Goal: Transaction & Acquisition: Book appointment/travel/reservation

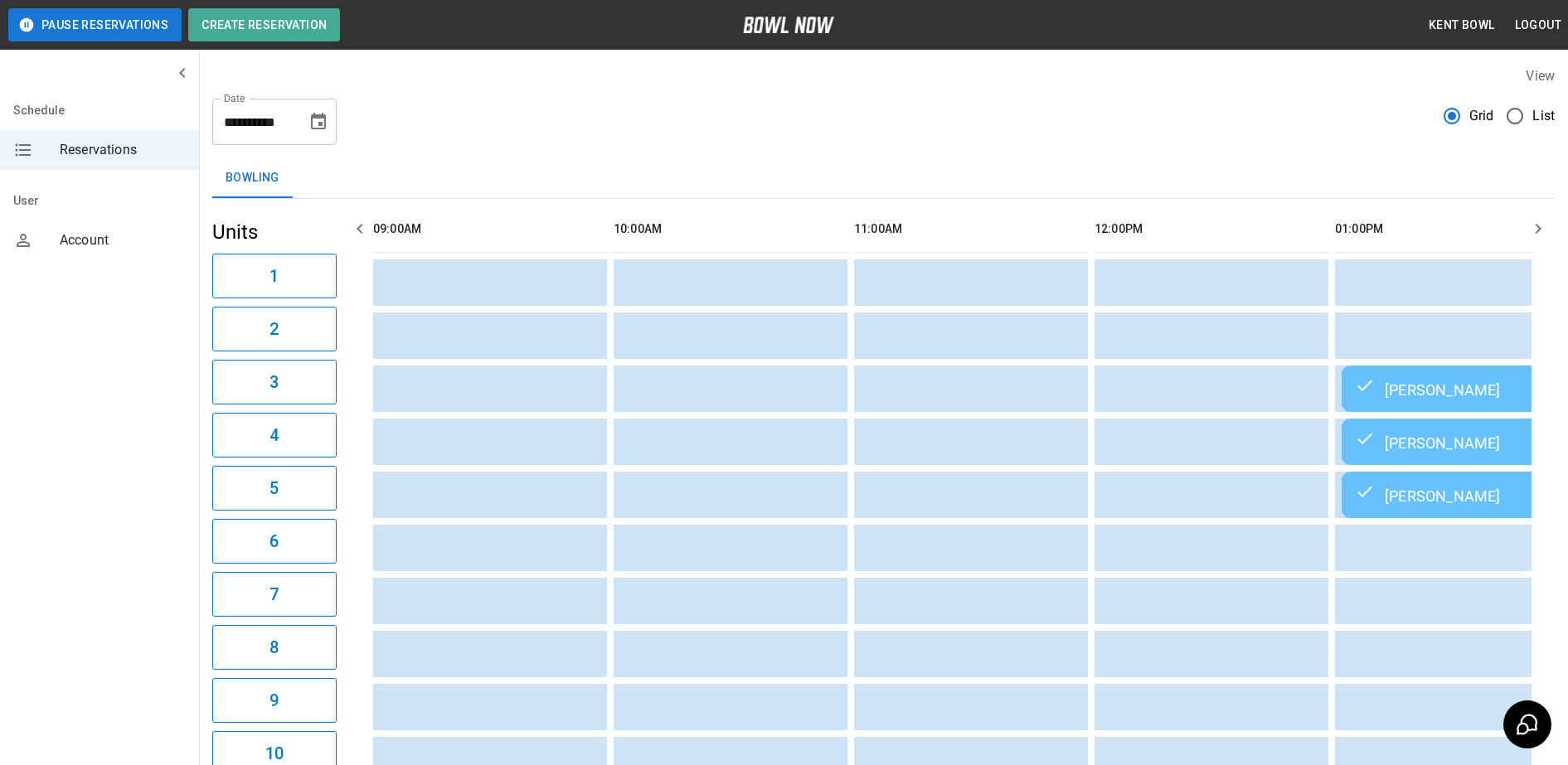
scroll to position [0, 1923]
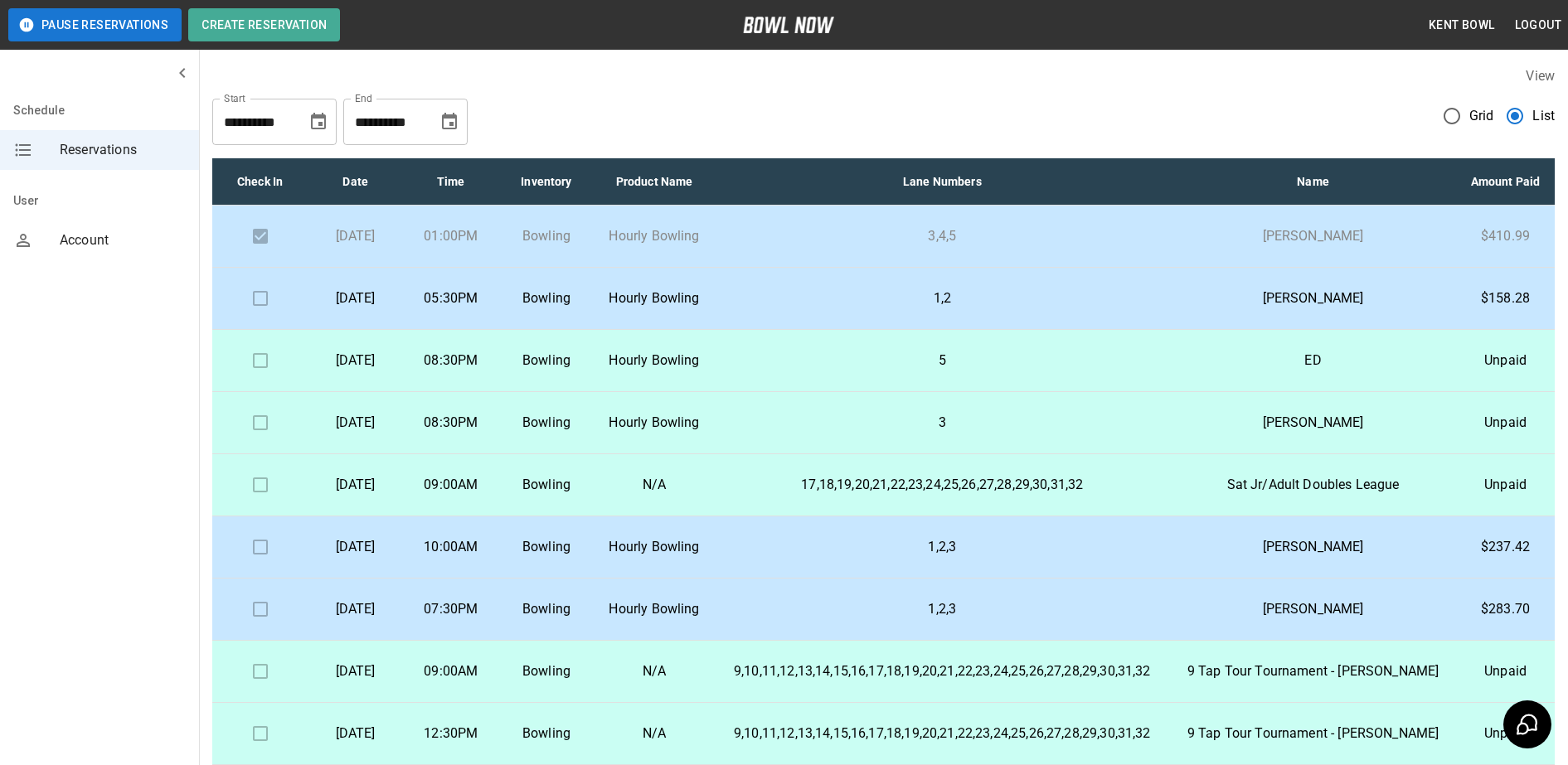
click at [257, 318] on td at bounding box center [260, 299] width 95 height 63
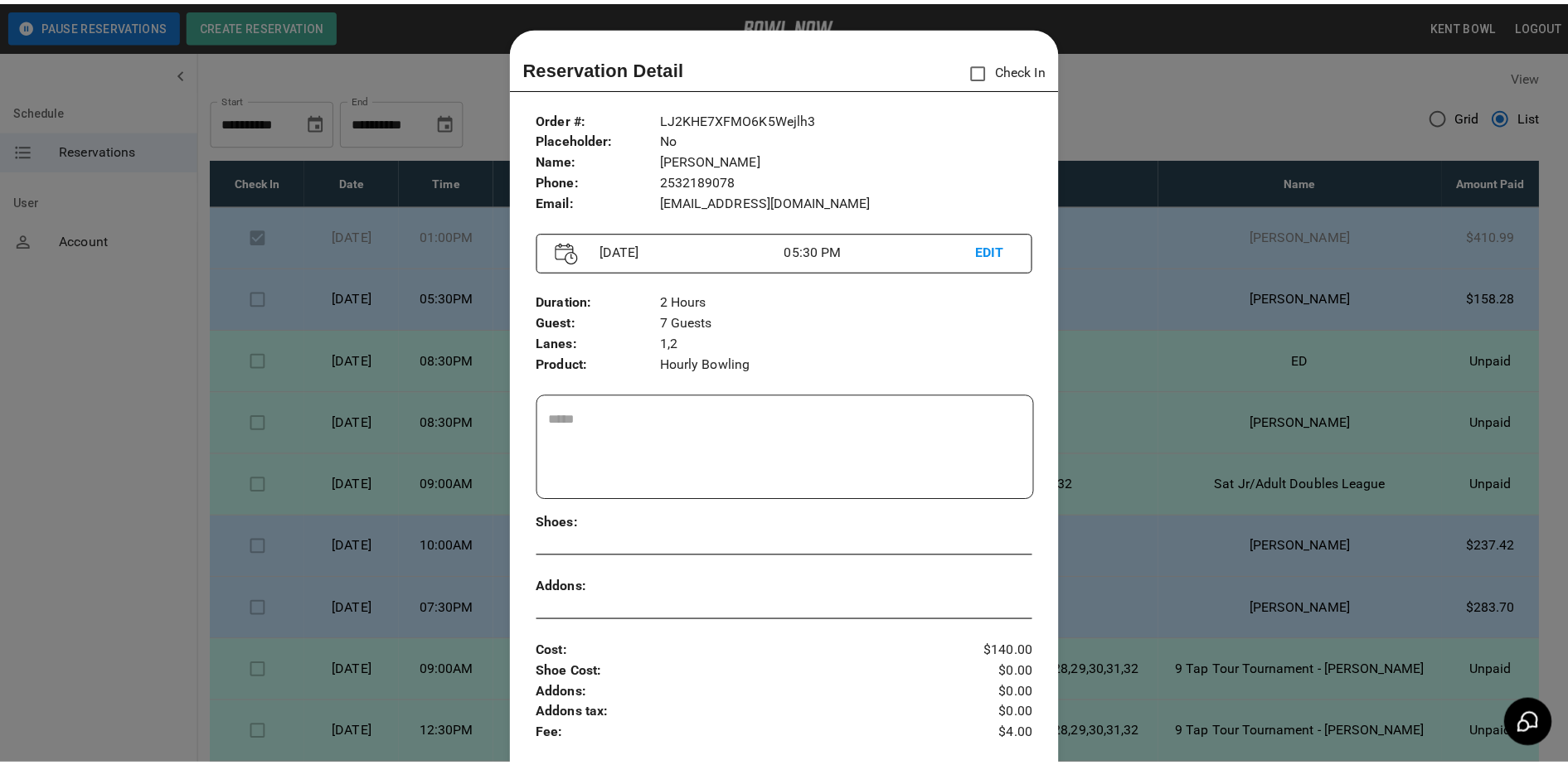
scroll to position [26, 0]
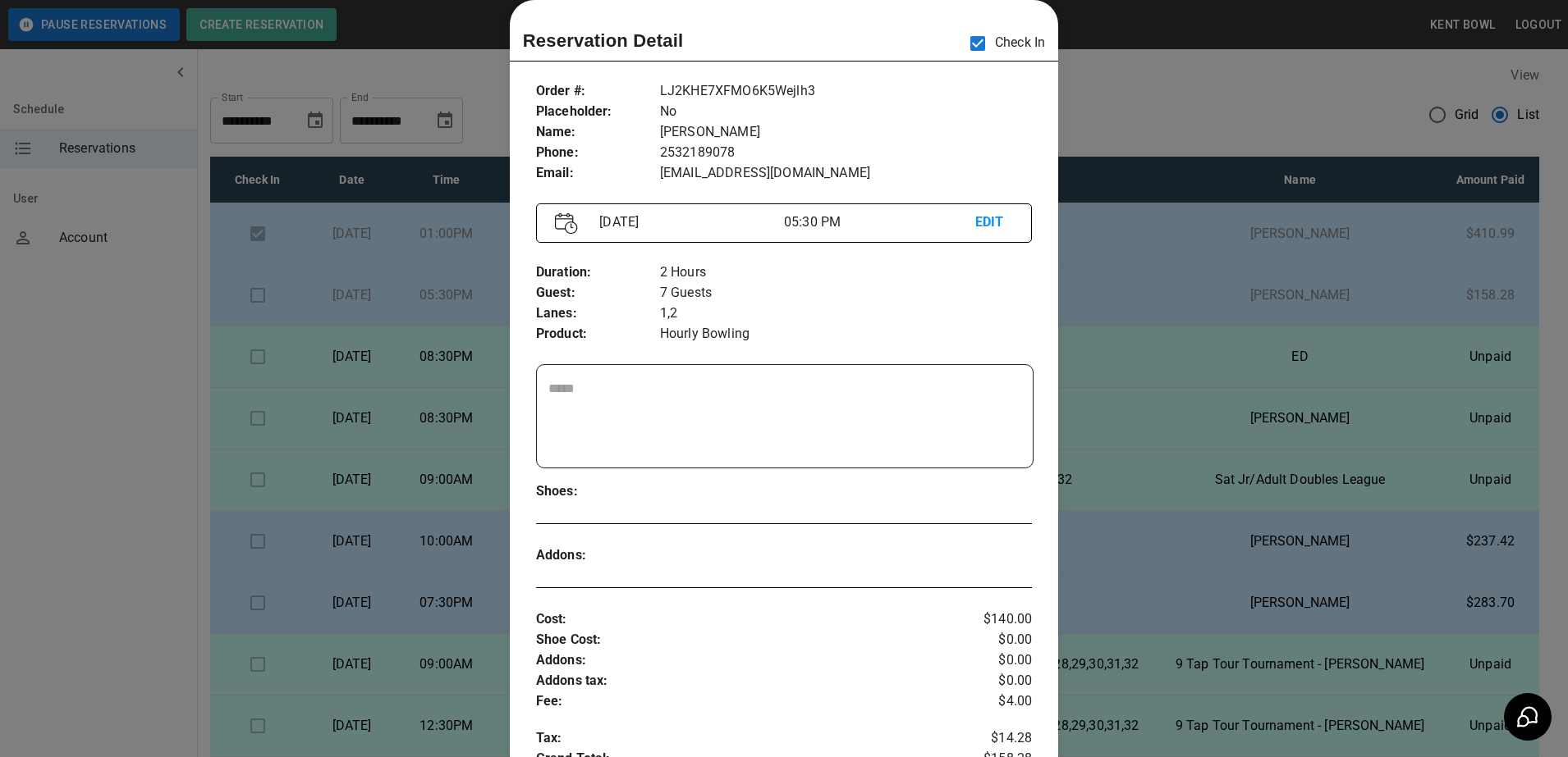
click at [140, 362] on div at bounding box center [784, 378] width 1568 height 757
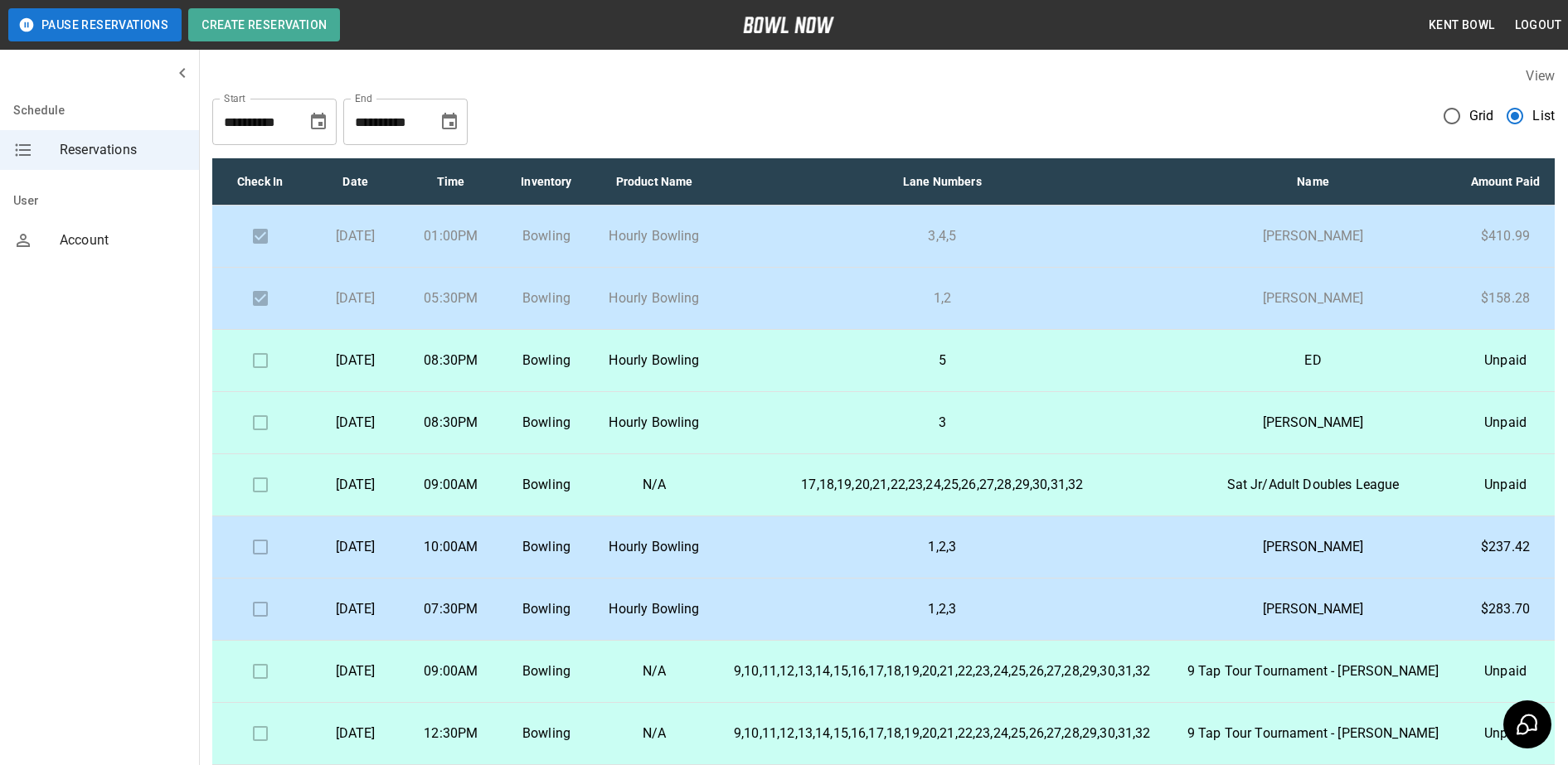
click at [910, 392] on td "5" at bounding box center [942, 361] width 456 height 63
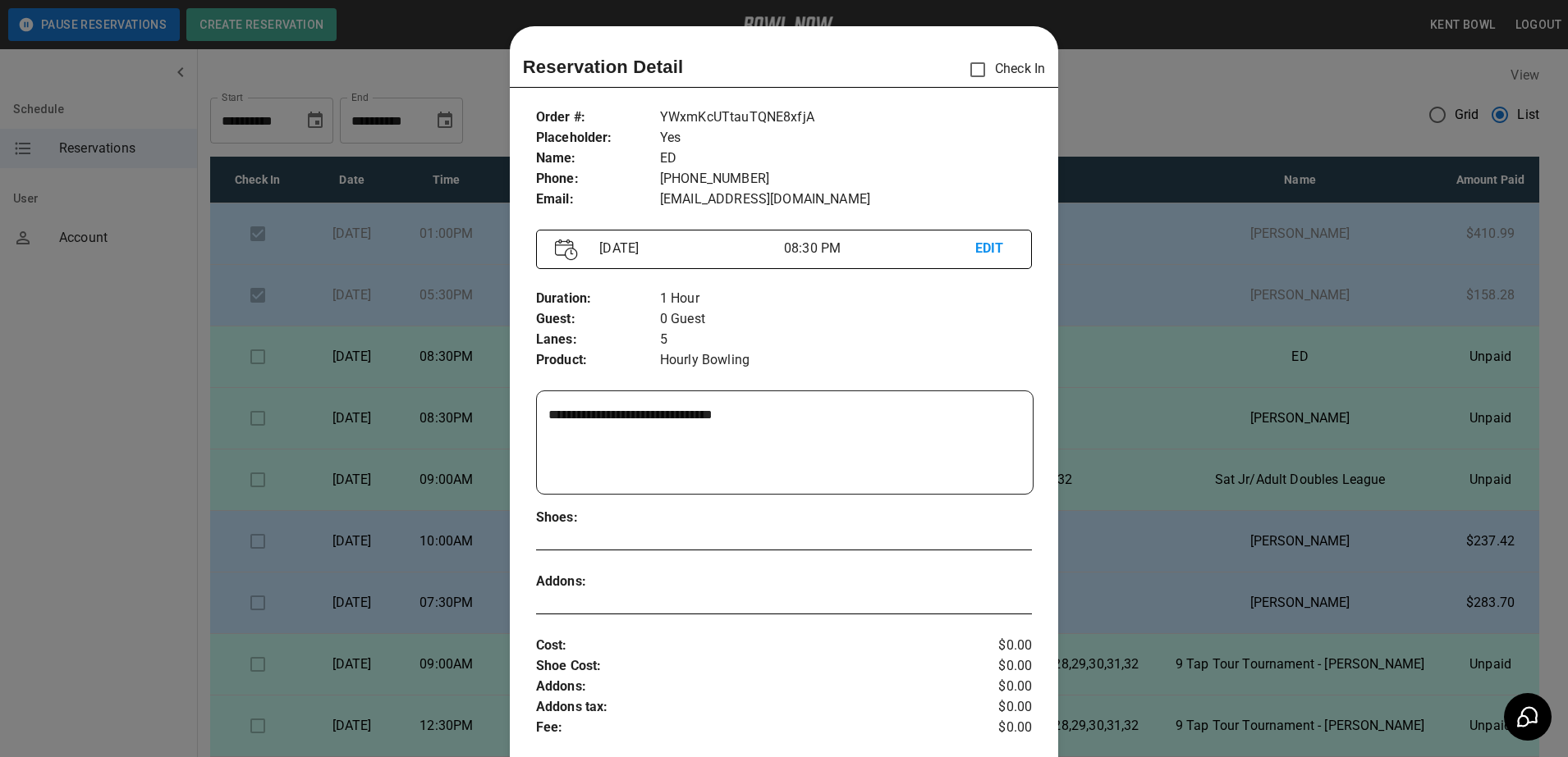
scroll to position [26, 0]
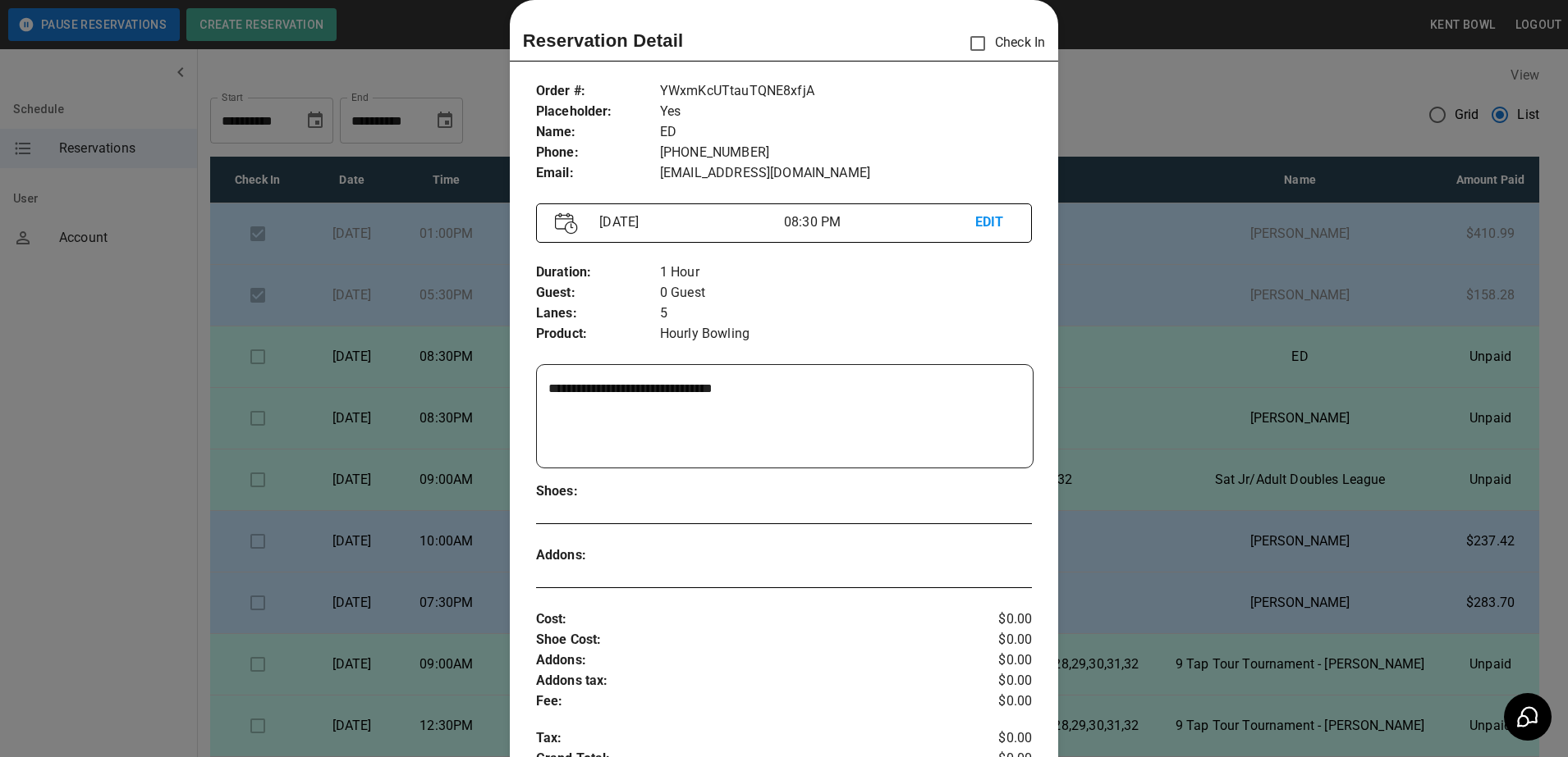
click at [151, 523] on div at bounding box center [784, 378] width 1568 height 757
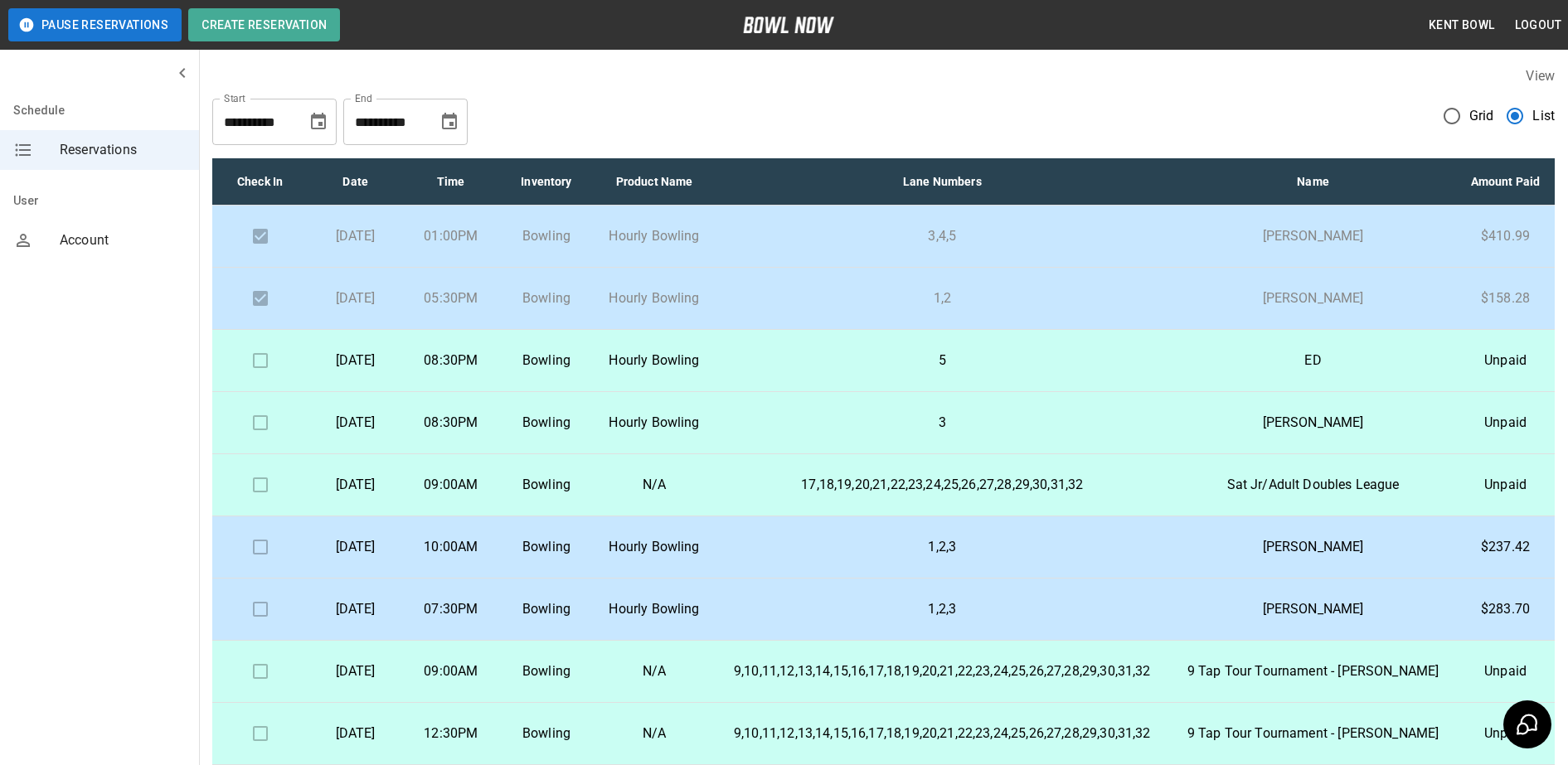
click at [702, 431] on td "Hourly Bowling" at bounding box center [654, 423] width 120 height 63
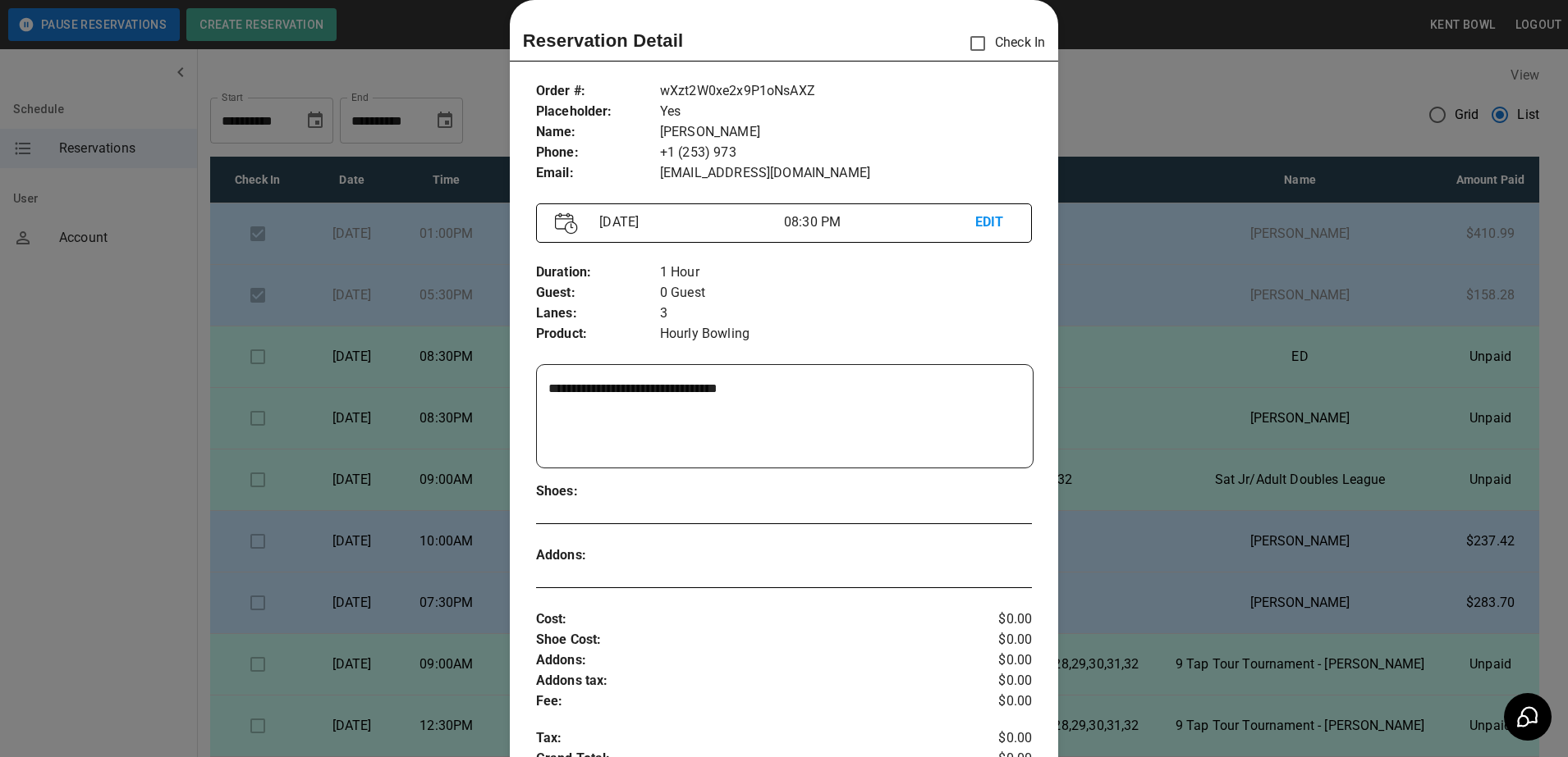
click at [102, 462] on div at bounding box center [784, 378] width 1568 height 757
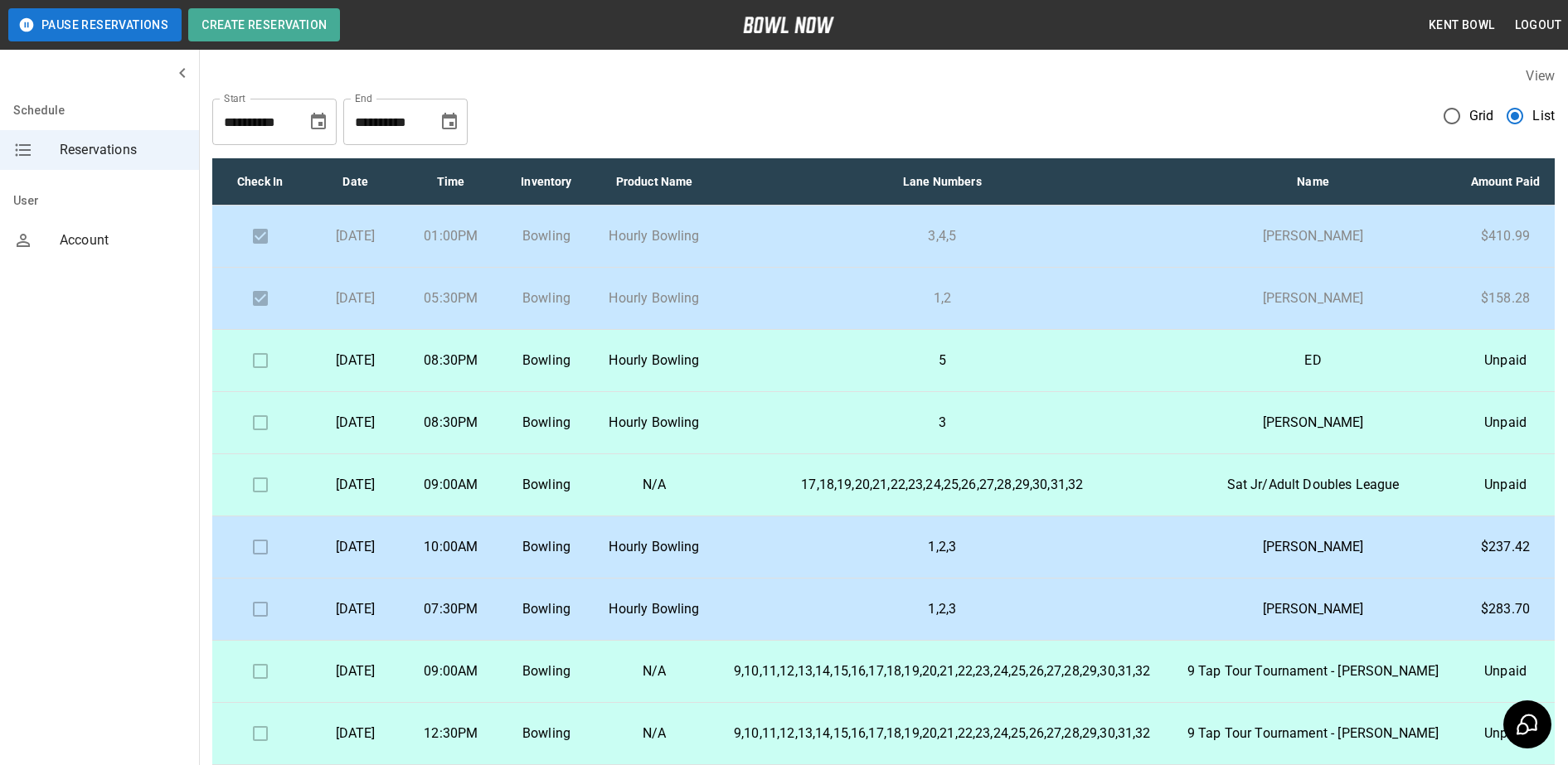
click at [701, 370] on p "Hourly Bowling" at bounding box center [655, 360] width 93 height 20
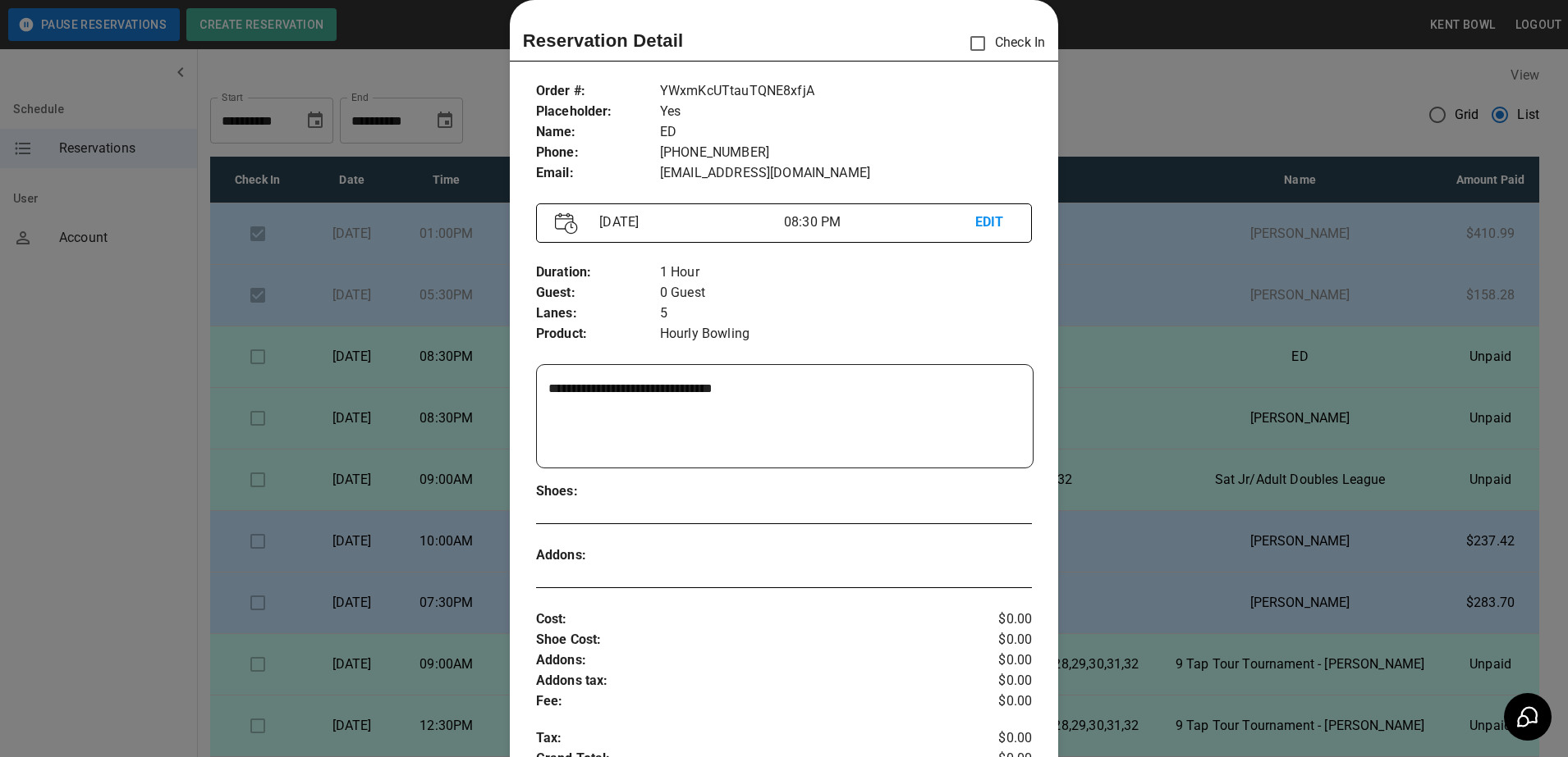
click at [163, 503] on div at bounding box center [784, 378] width 1568 height 757
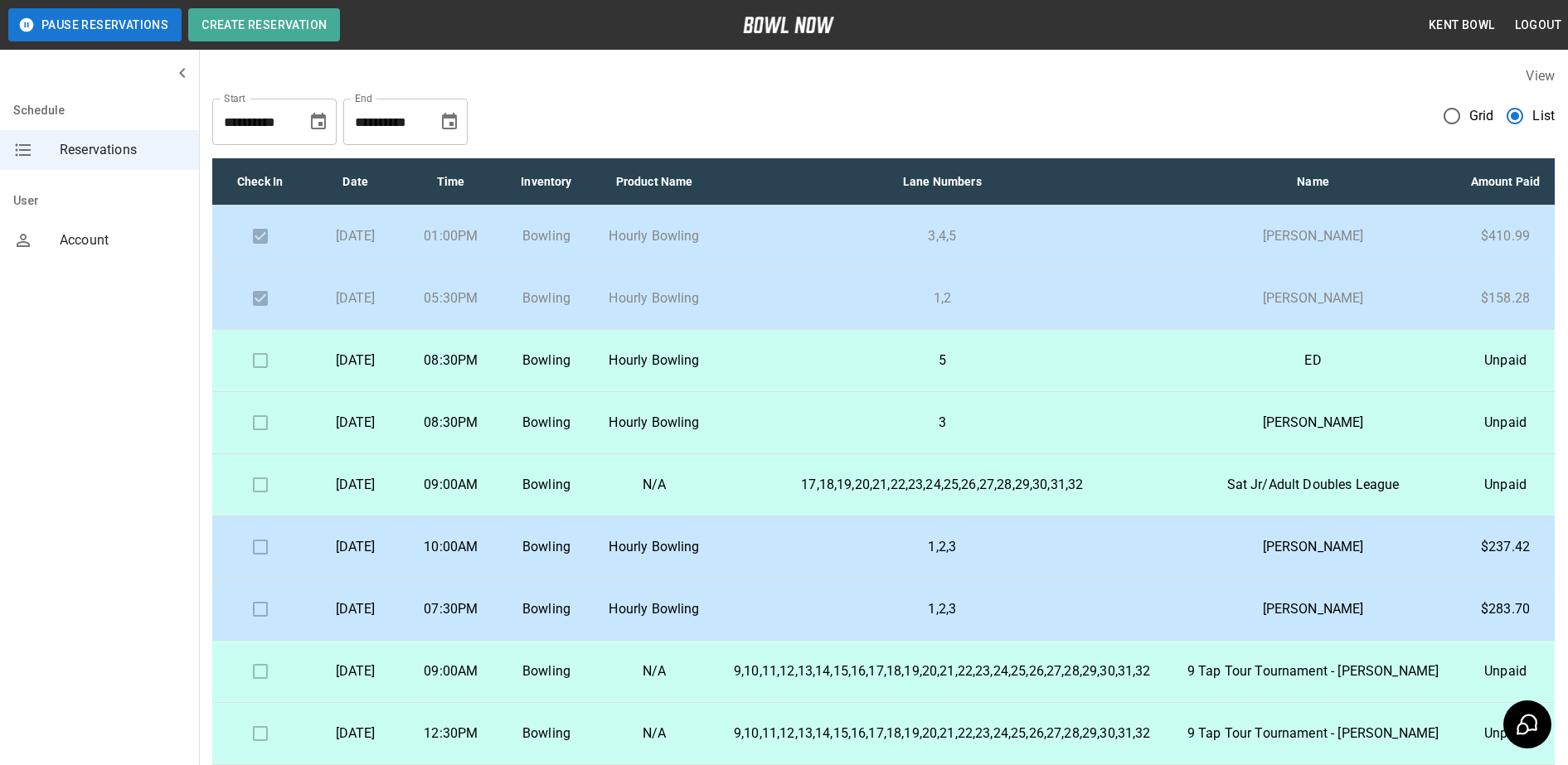
click at [485, 433] on p "08:30PM" at bounding box center [451, 423] width 69 height 20
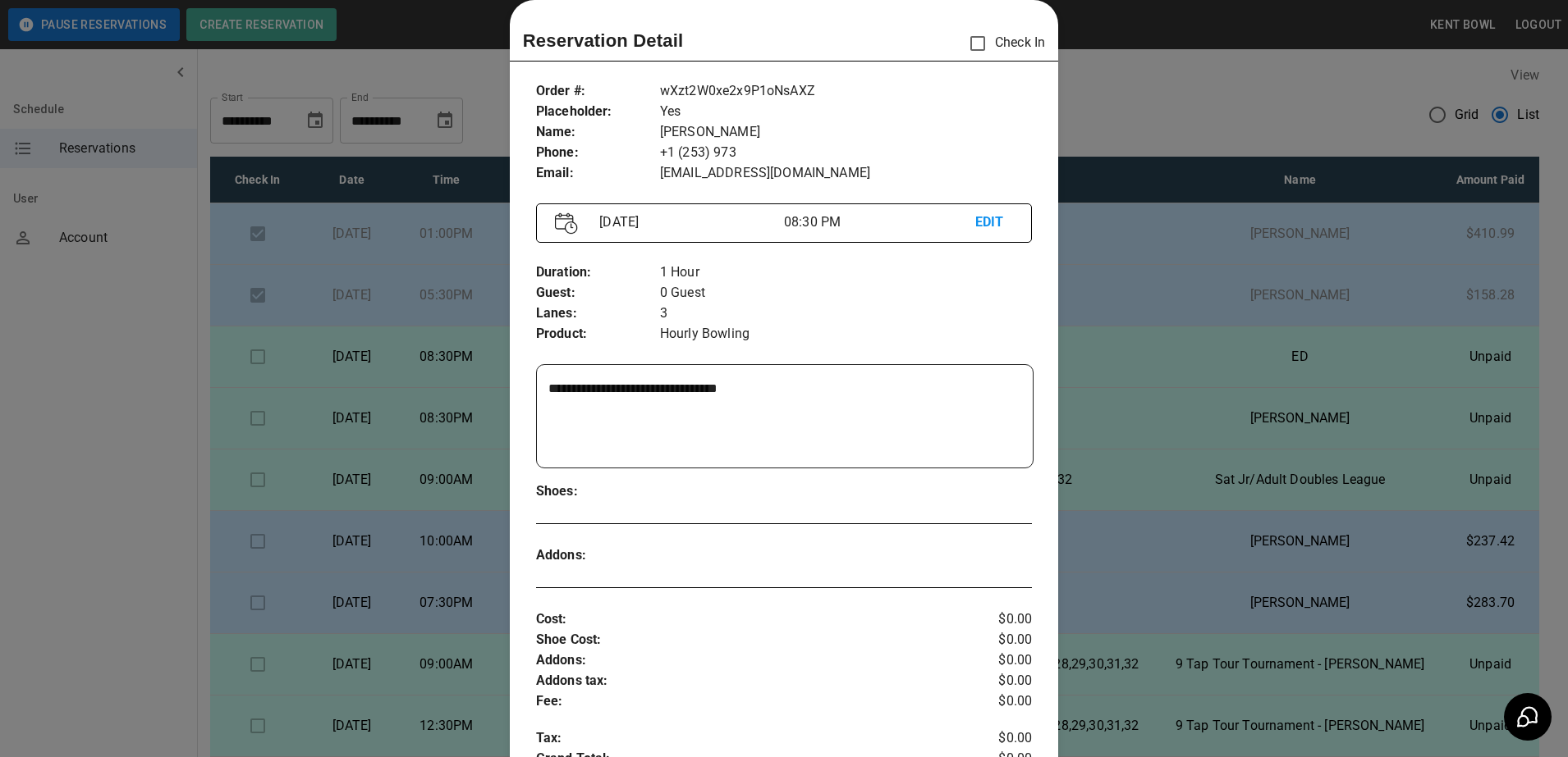
click at [65, 432] on div at bounding box center [784, 378] width 1568 height 757
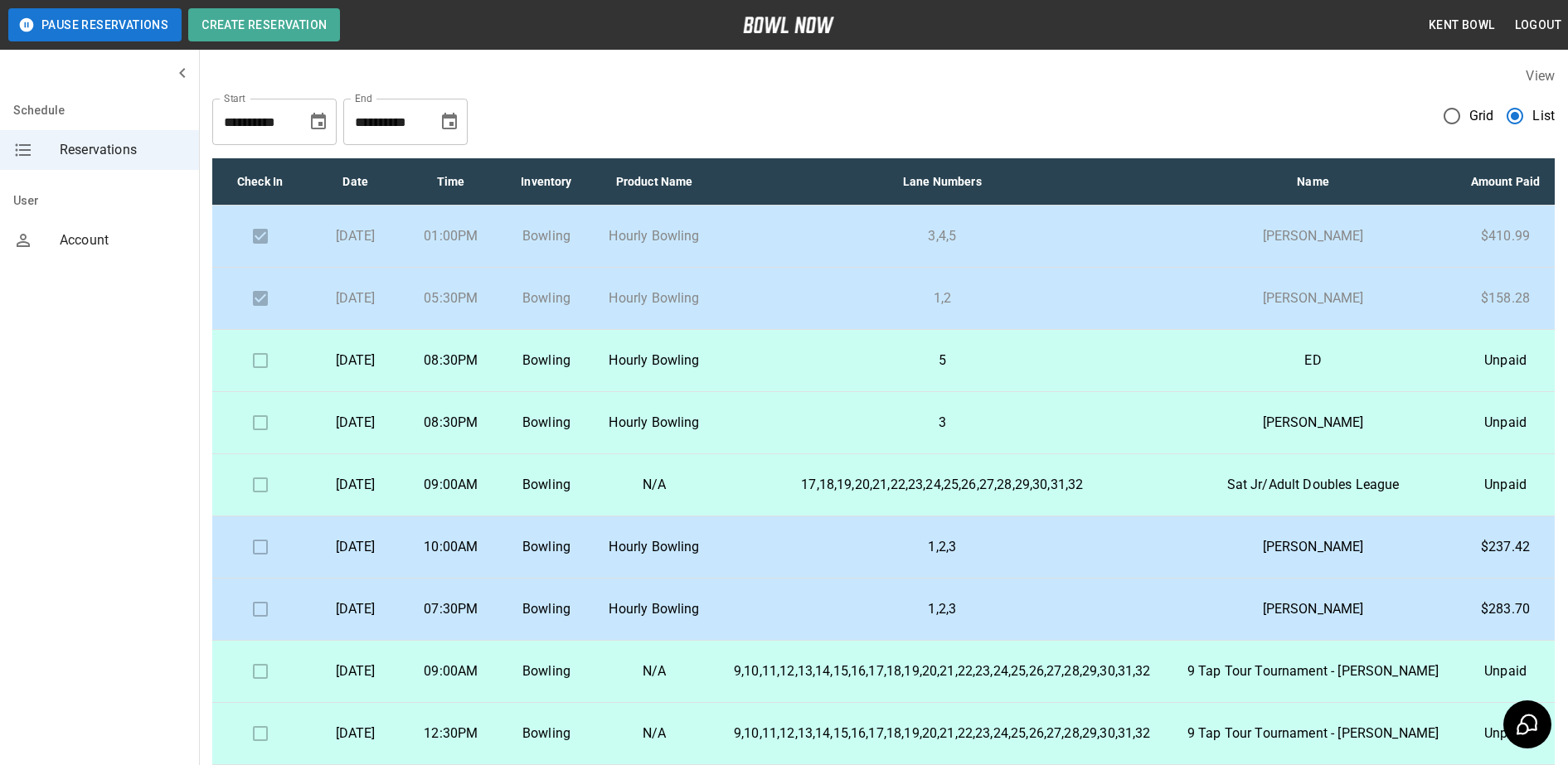
click at [823, 454] on td "3" at bounding box center [942, 423] width 456 height 63
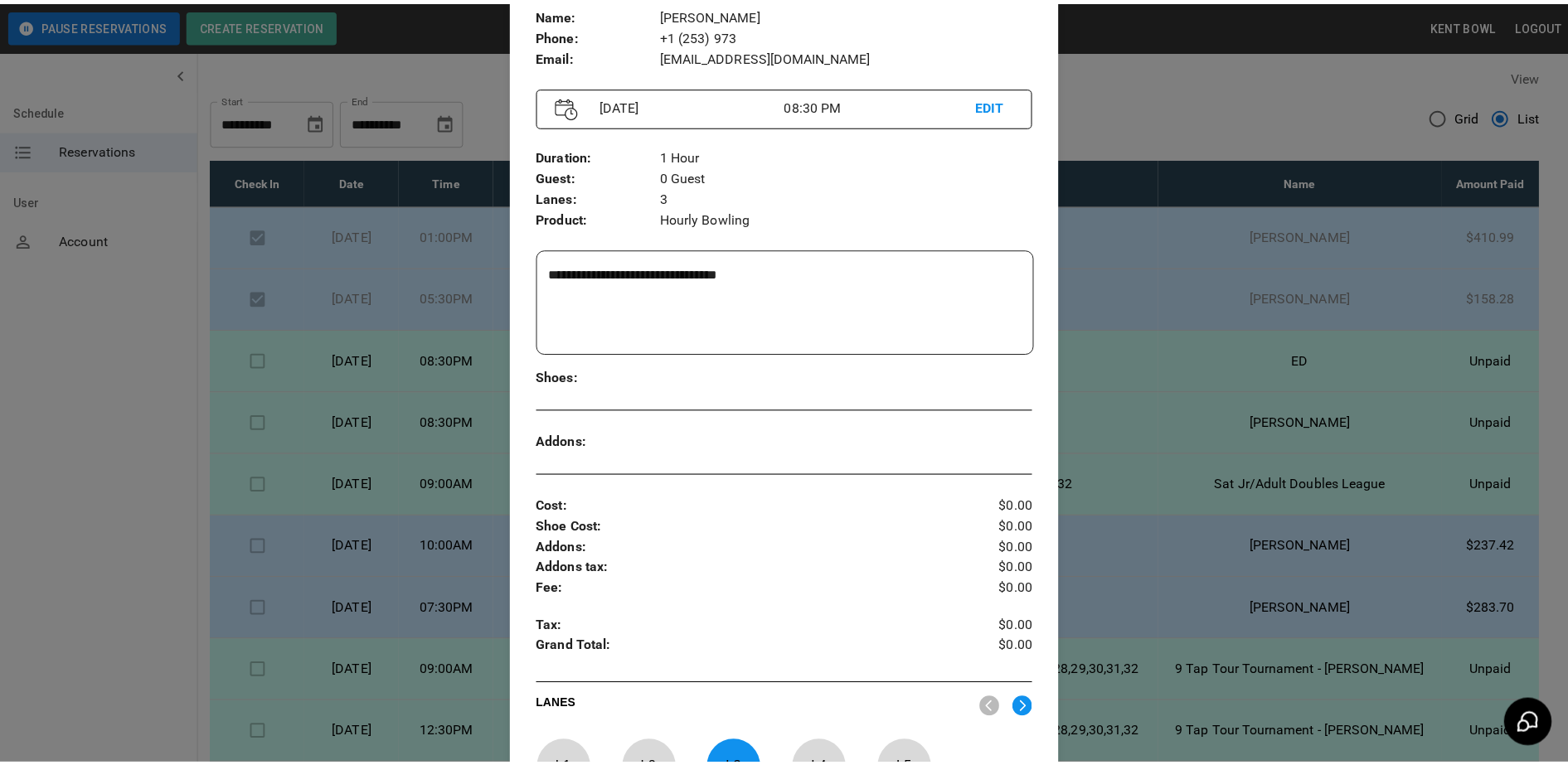
scroll to position [144, 0]
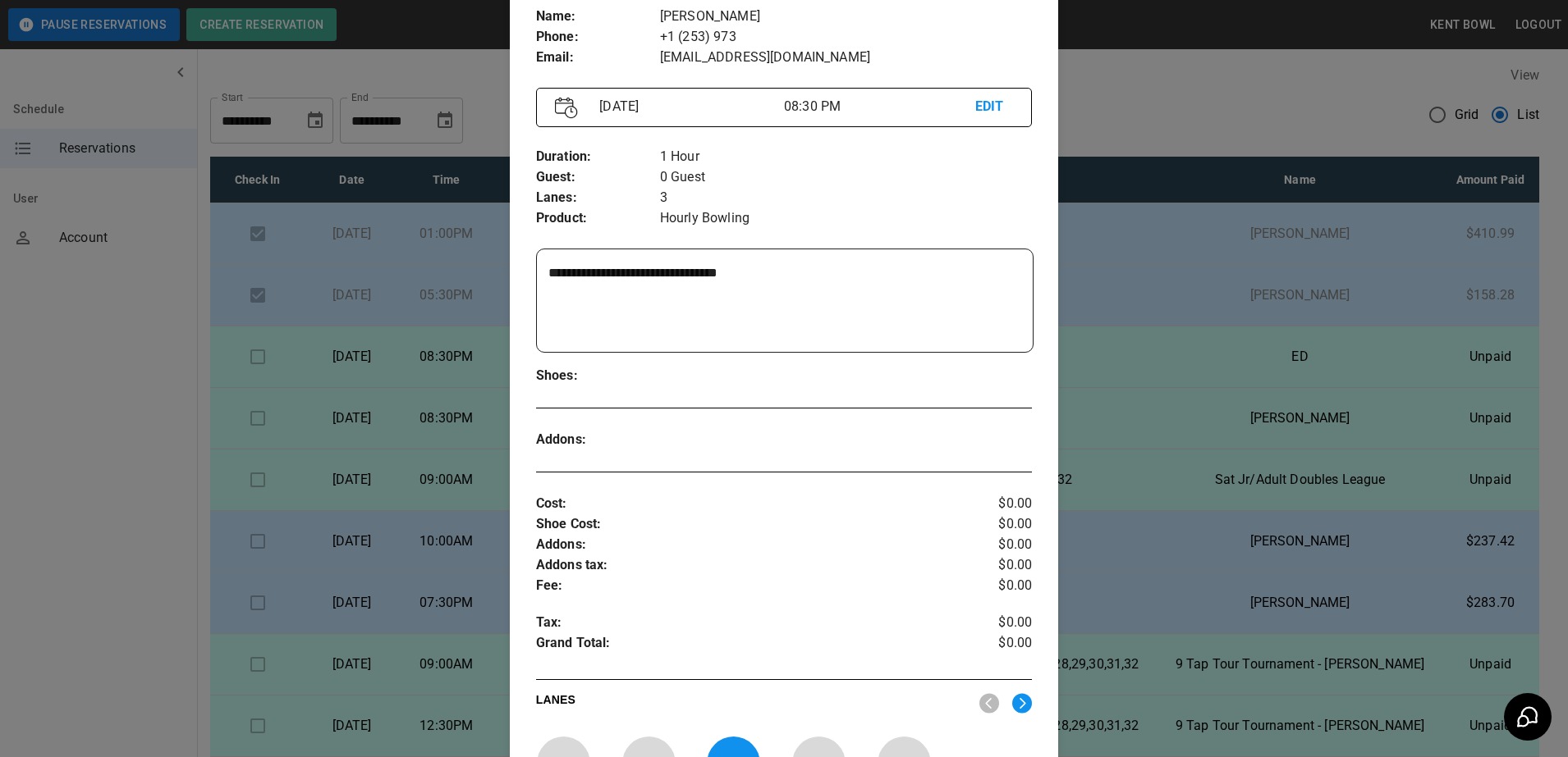
click at [151, 439] on div at bounding box center [784, 378] width 1568 height 757
